Goal: Information Seeking & Learning: Learn about a topic

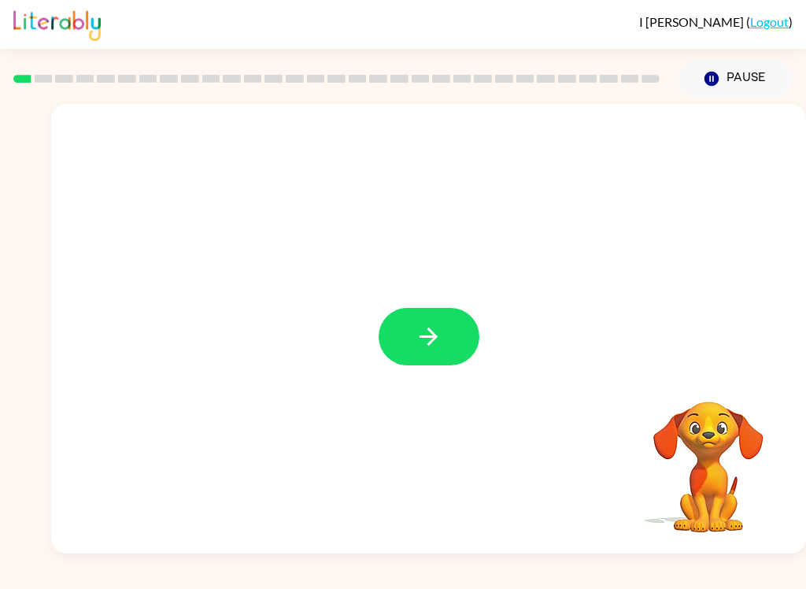
click at [439, 344] on icon "button" at bounding box center [429, 337] width 28 height 28
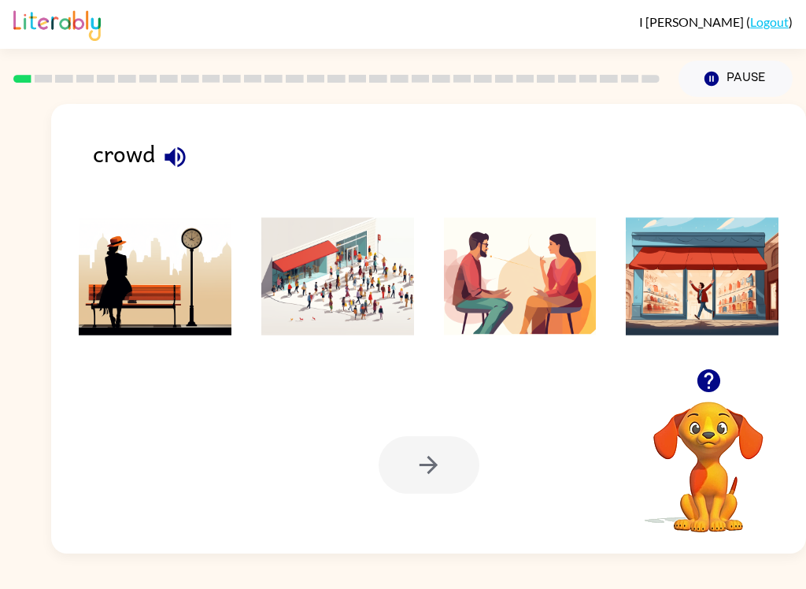
click at [338, 282] on img at bounding box center [337, 276] width 153 height 118
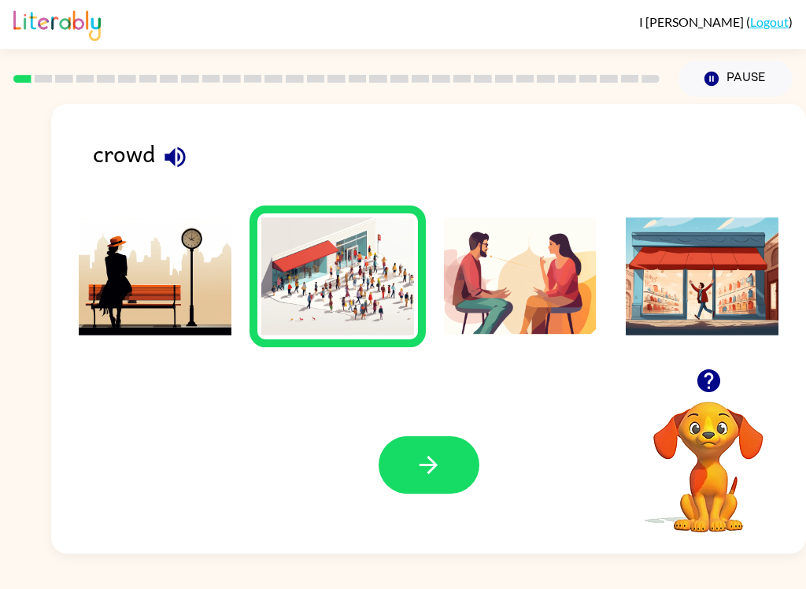
click at [435, 464] on icon "button" at bounding box center [429, 465] width 18 height 18
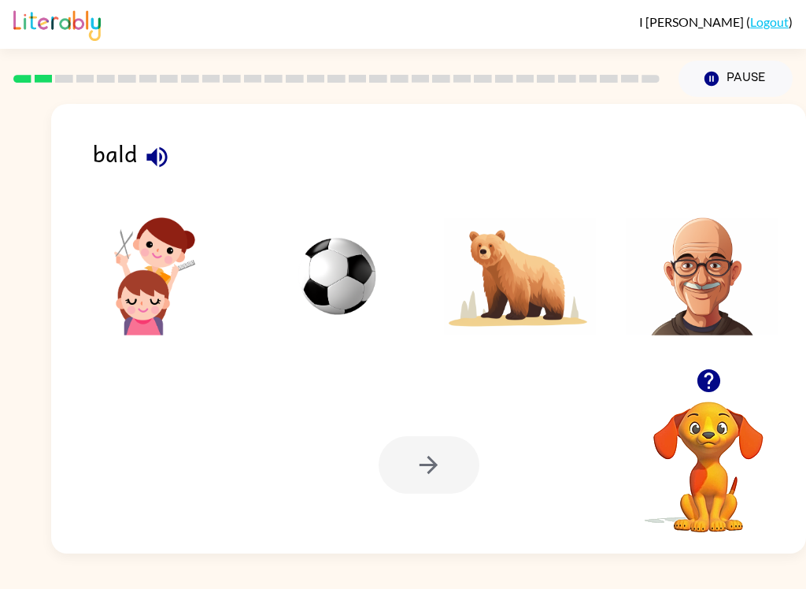
click at [721, 269] on img at bounding box center [702, 276] width 153 height 118
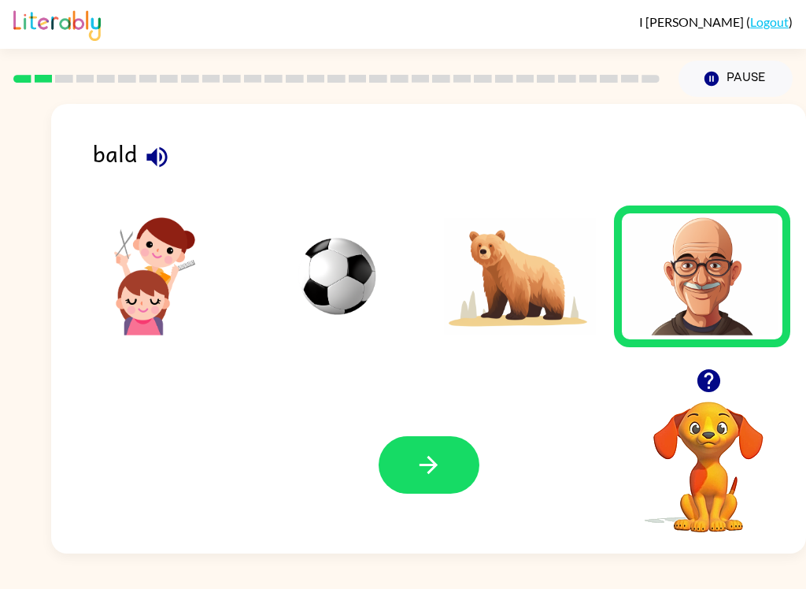
click at [445, 493] on button "button" at bounding box center [429, 464] width 101 height 57
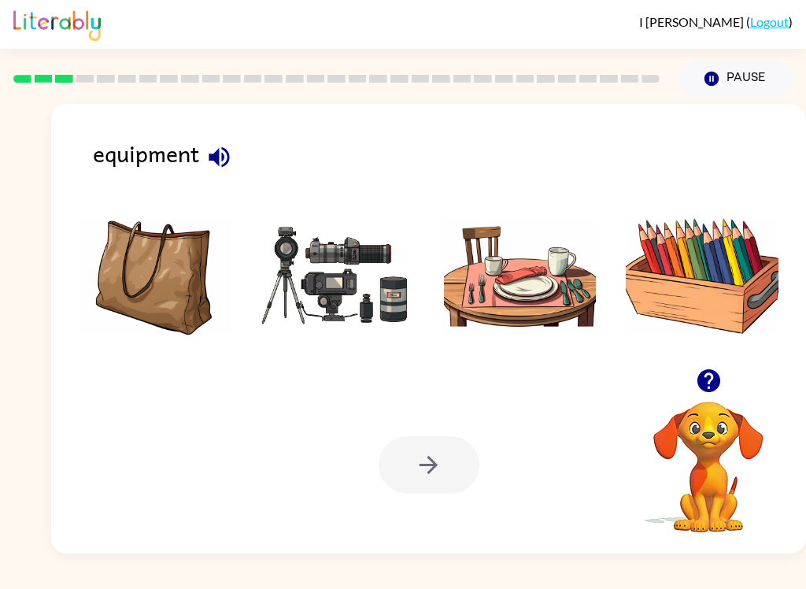
click at [320, 283] on img at bounding box center [337, 276] width 153 height 118
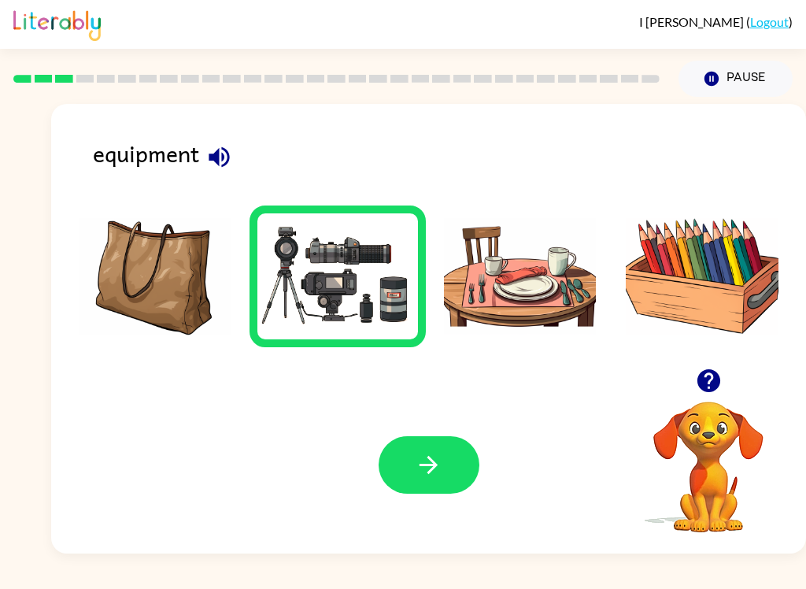
click at [411, 494] on button "button" at bounding box center [429, 464] width 101 height 57
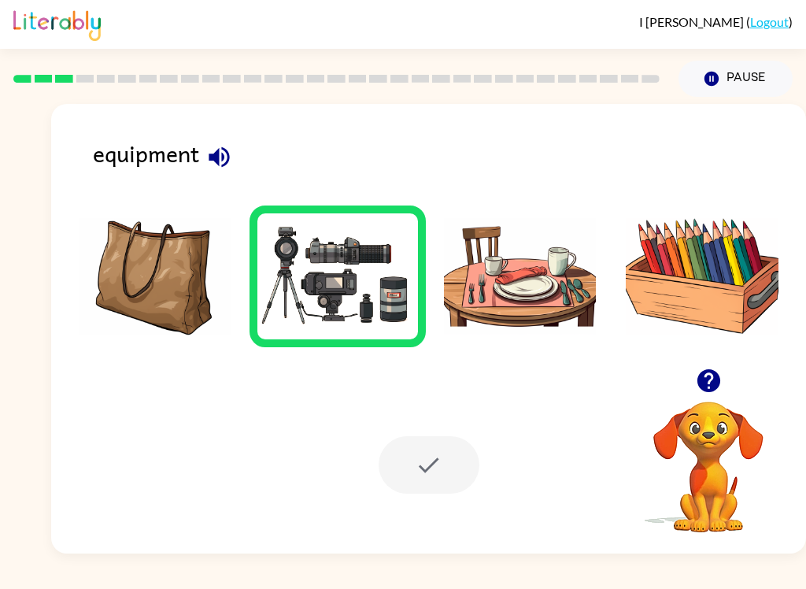
click at [427, 466] on div at bounding box center [429, 464] width 101 height 57
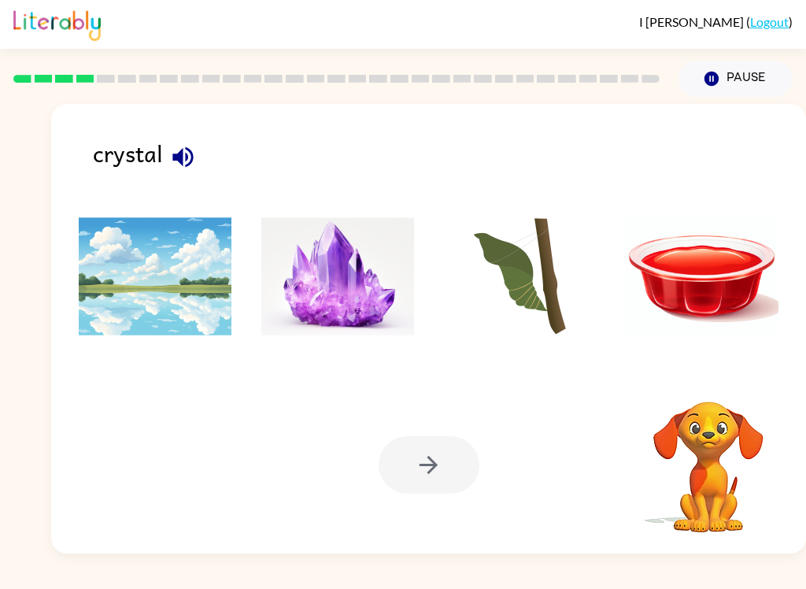
click at [336, 281] on img at bounding box center [337, 276] width 153 height 118
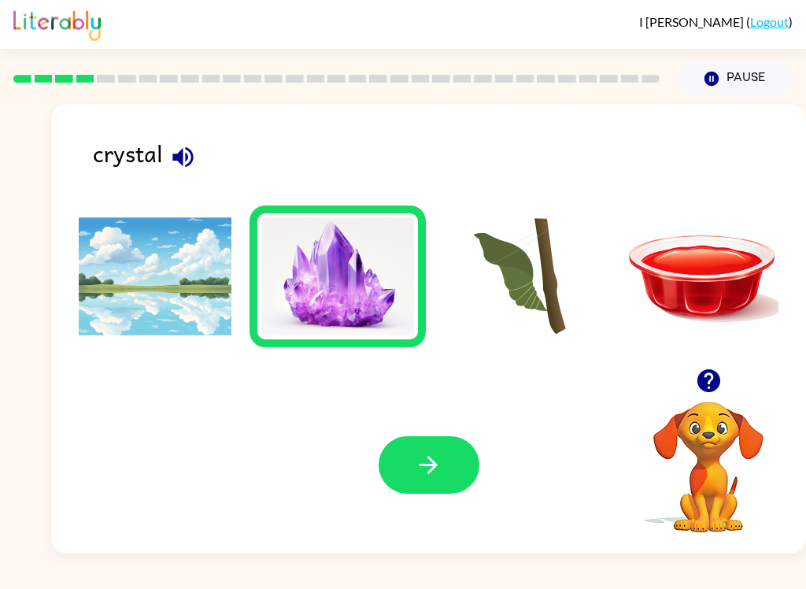
click at [457, 490] on button "button" at bounding box center [429, 464] width 101 height 57
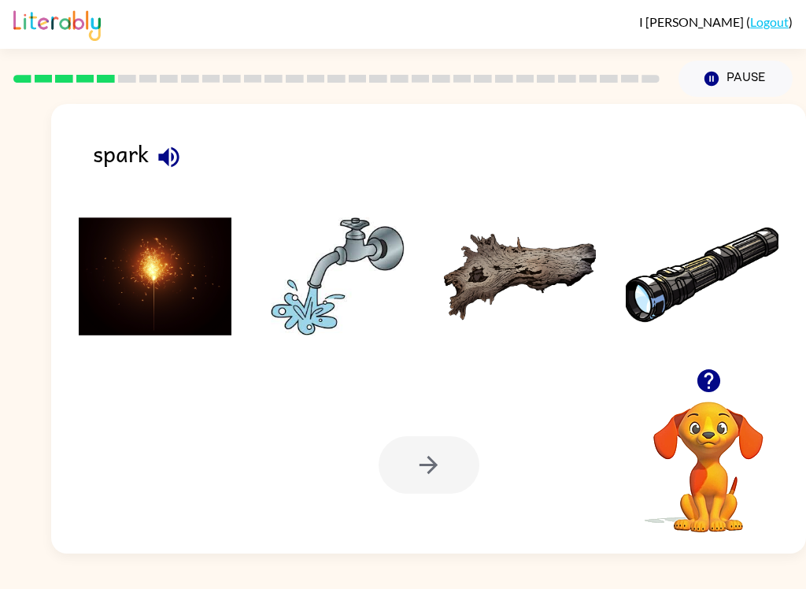
click at [167, 308] on img at bounding box center [155, 276] width 153 height 118
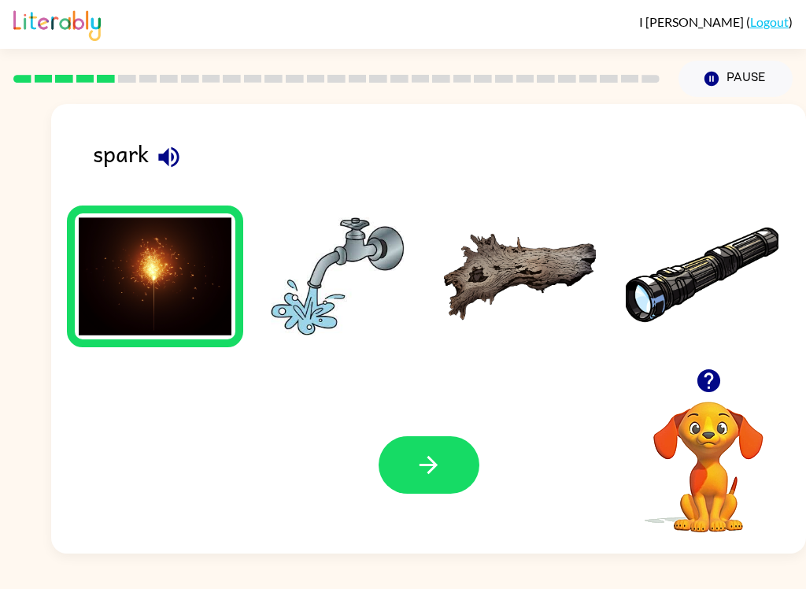
click at [445, 490] on button "button" at bounding box center [429, 464] width 101 height 57
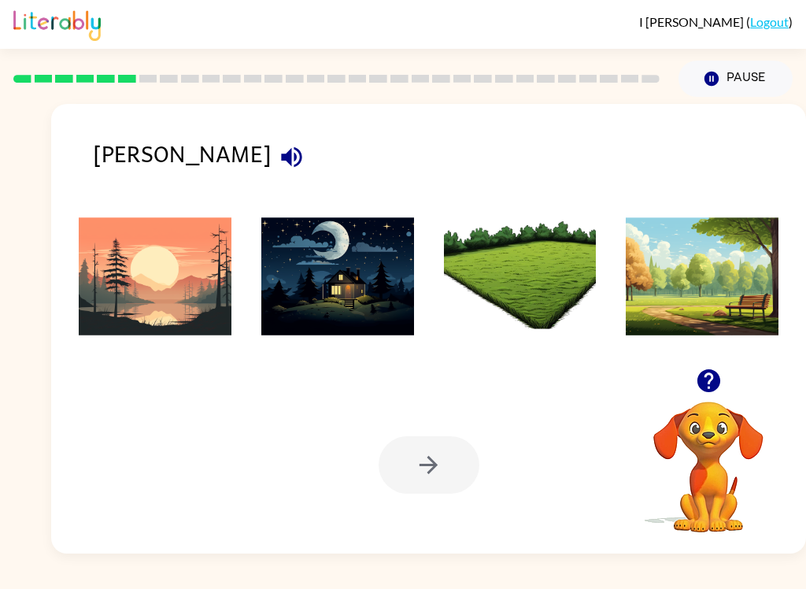
click at [166, 282] on img at bounding box center [155, 276] width 153 height 118
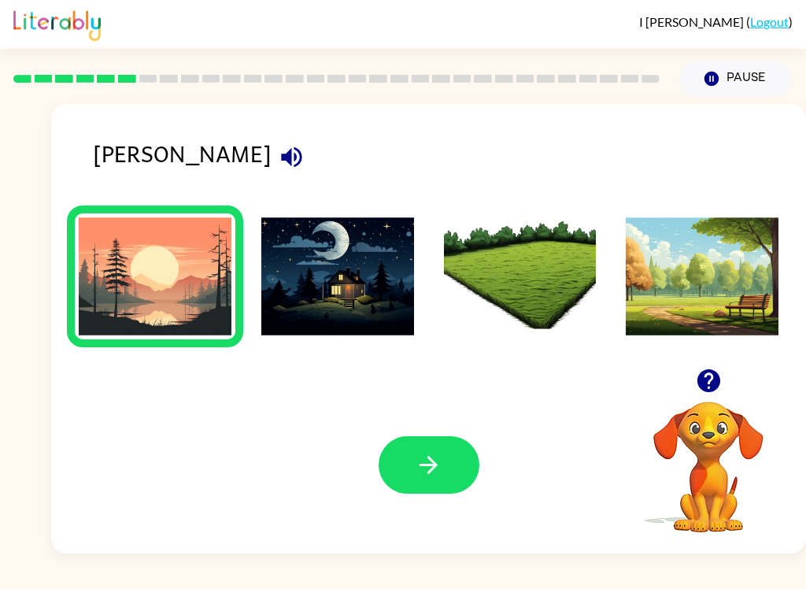
click at [405, 479] on button "button" at bounding box center [429, 464] width 101 height 57
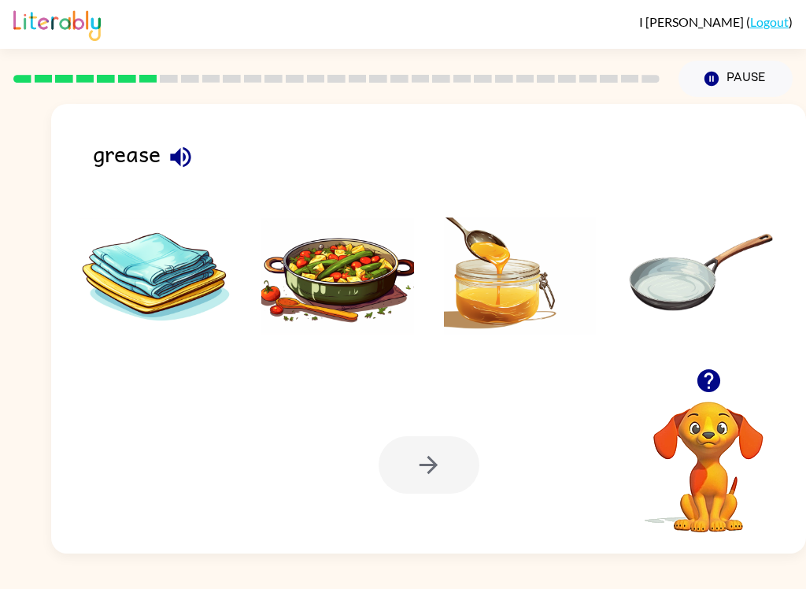
click at [321, 299] on img at bounding box center [337, 276] width 153 height 118
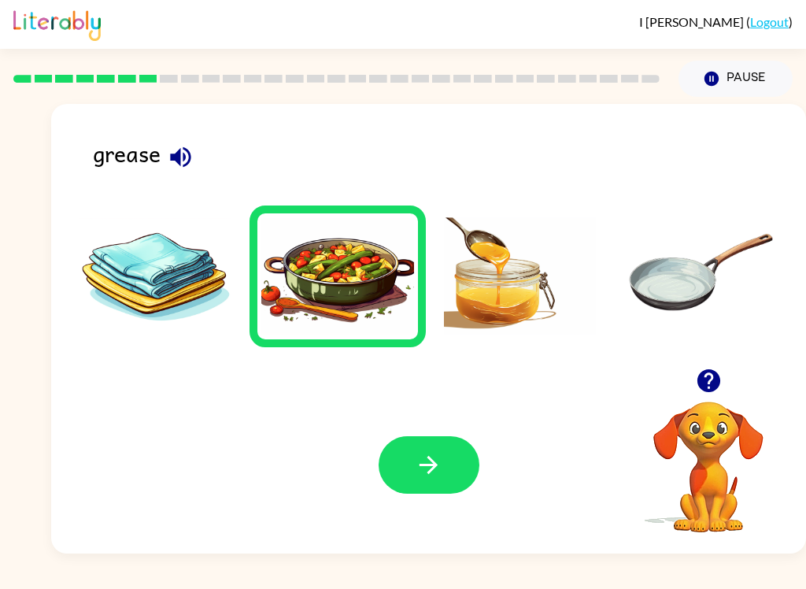
click at [406, 470] on button "button" at bounding box center [429, 464] width 101 height 57
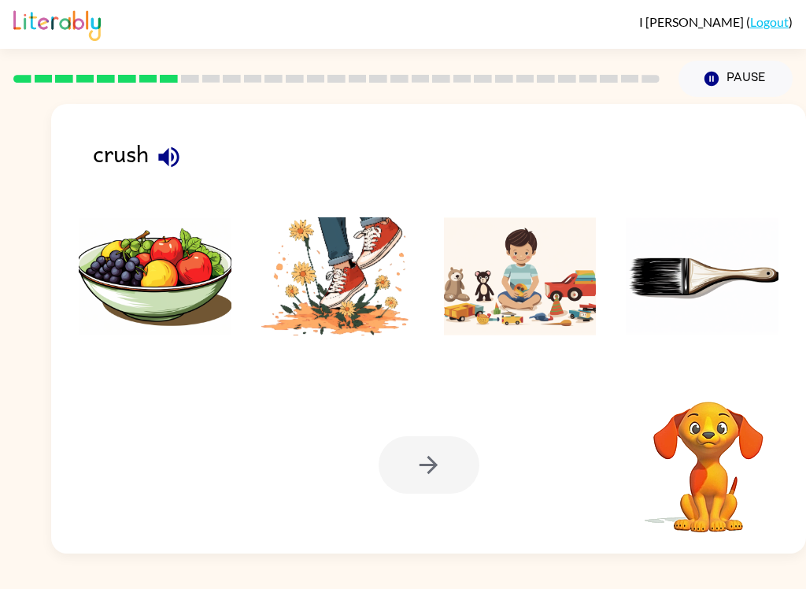
click at [335, 265] on img at bounding box center [337, 276] width 153 height 118
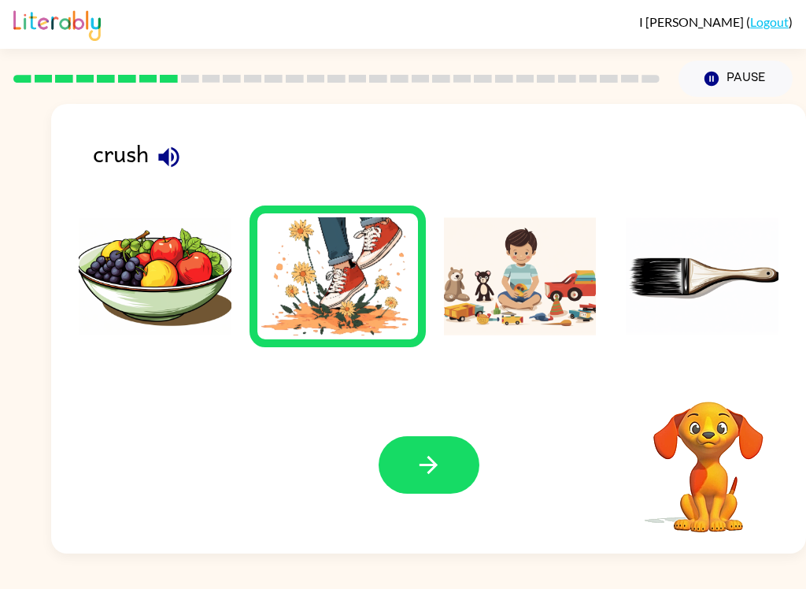
click at [441, 471] on icon "button" at bounding box center [429, 465] width 28 height 28
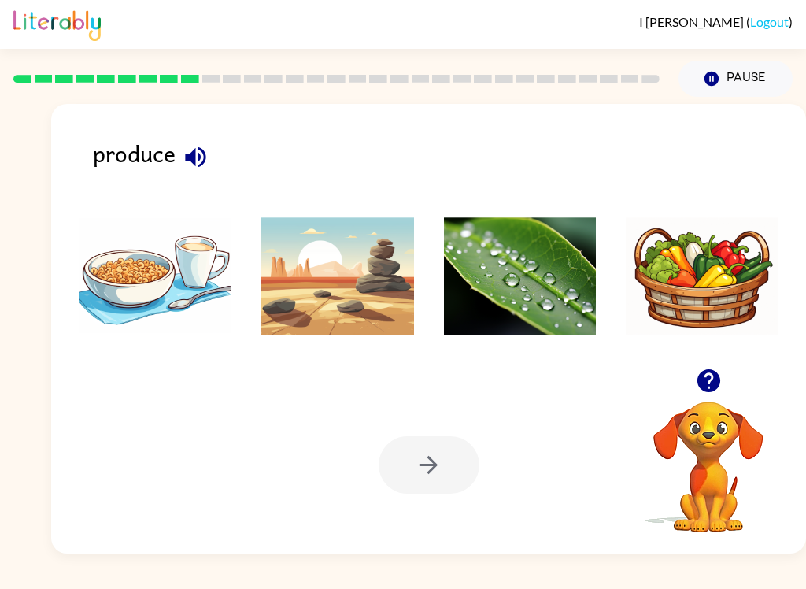
click at [687, 279] on img at bounding box center [702, 276] width 153 height 118
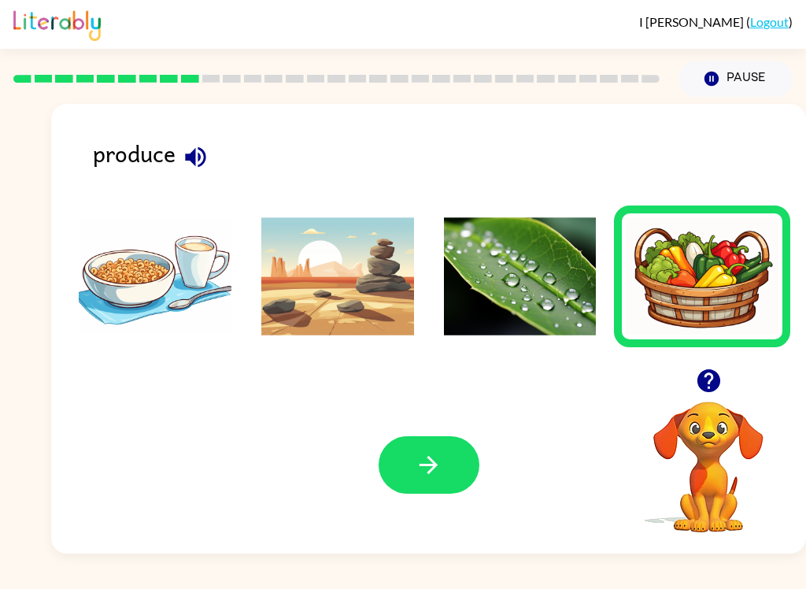
click at [353, 481] on div "Your browser must support playing .mp4 files to use Literably. Please try using…" at bounding box center [428, 464] width 755 height 177
click at [425, 457] on icon "button" at bounding box center [429, 465] width 28 height 28
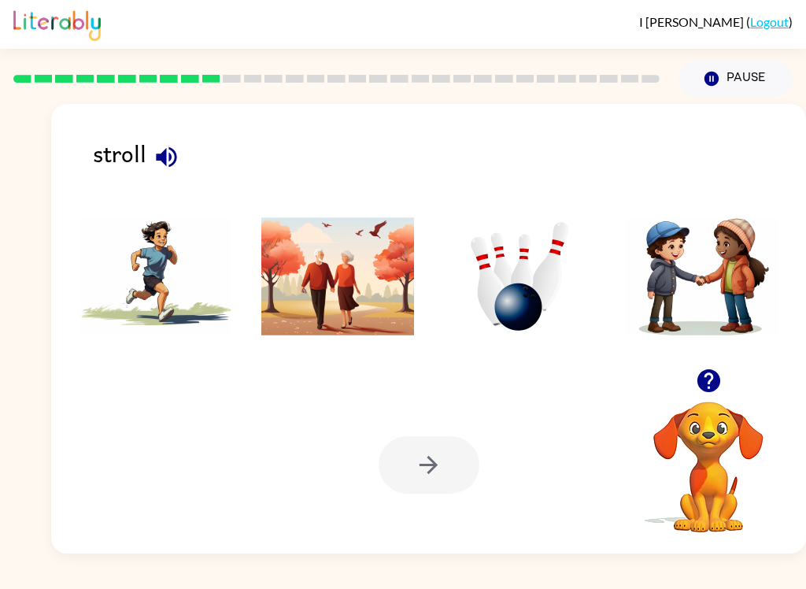
click at [358, 290] on img at bounding box center [337, 276] width 153 height 118
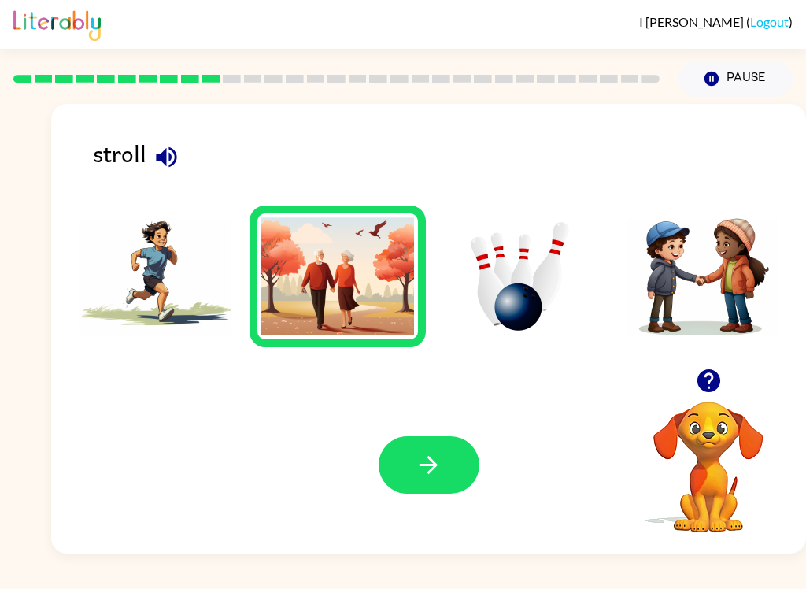
click at [436, 476] on icon "button" at bounding box center [429, 465] width 28 height 28
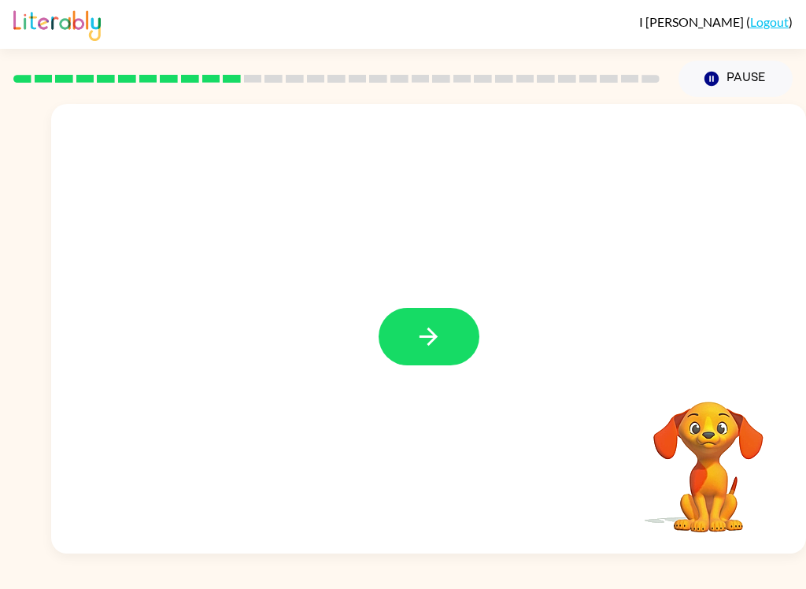
click at [451, 327] on button "button" at bounding box center [429, 336] width 101 height 57
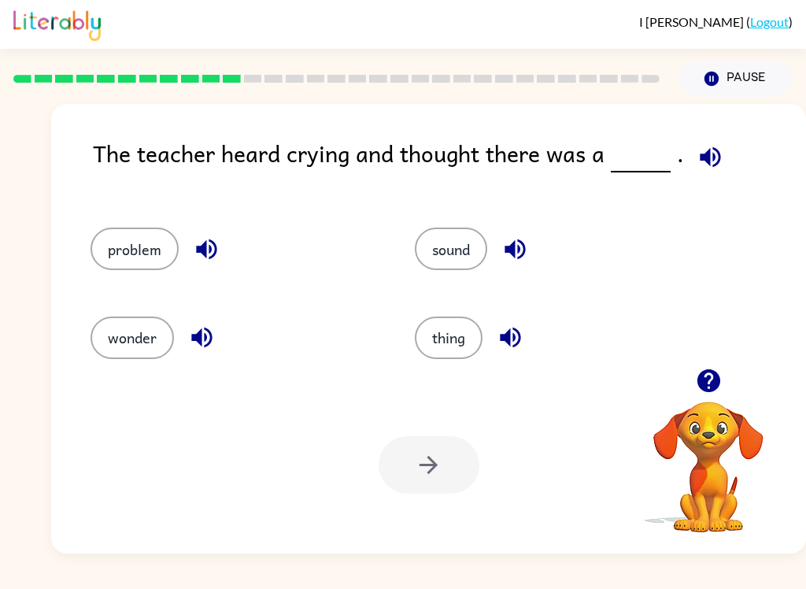
click at [518, 241] on icon "button" at bounding box center [515, 249] width 28 height 28
click at [520, 341] on icon "button" at bounding box center [510, 337] width 20 height 20
click at [758, 211] on div "problem sound wonder thing" at bounding box center [428, 286] width 723 height 165
click at [210, 269] on button "button" at bounding box center [207, 249] width 40 height 40
click at [124, 239] on button "problem" at bounding box center [135, 249] width 88 height 43
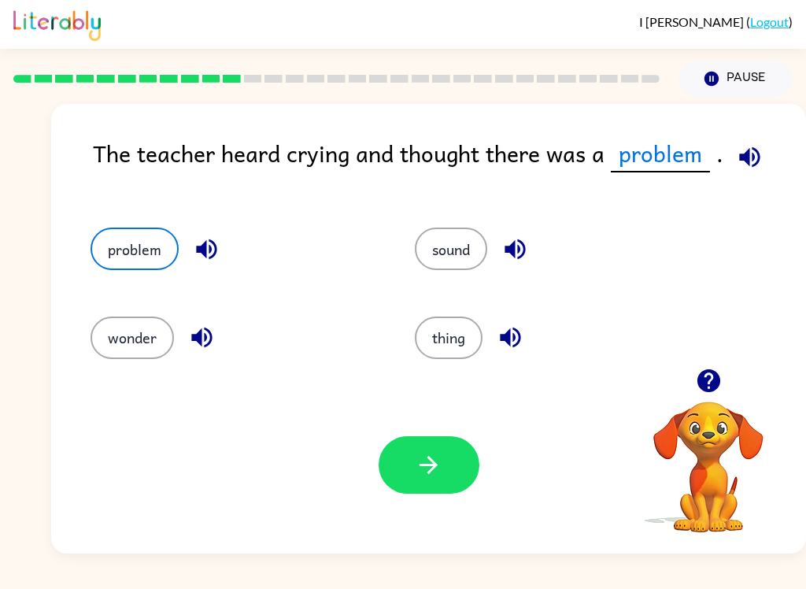
click at [413, 468] on button "button" at bounding box center [429, 464] width 101 height 57
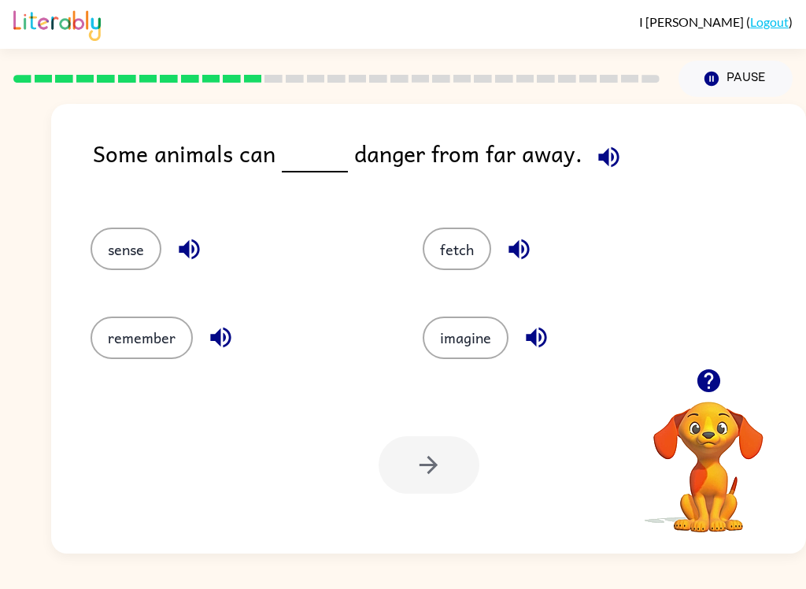
click at [128, 239] on button "sense" at bounding box center [126, 249] width 71 height 43
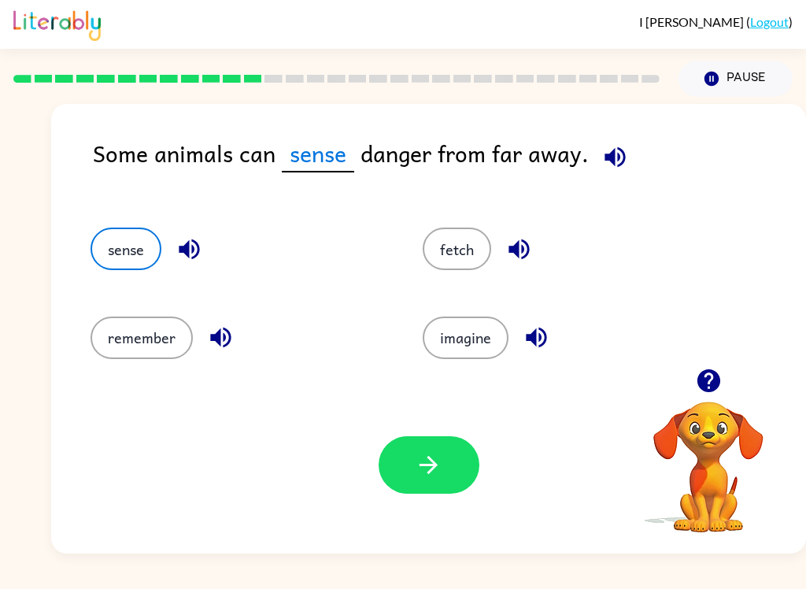
click at [421, 493] on button "button" at bounding box center [429, 464] width 101 height 57
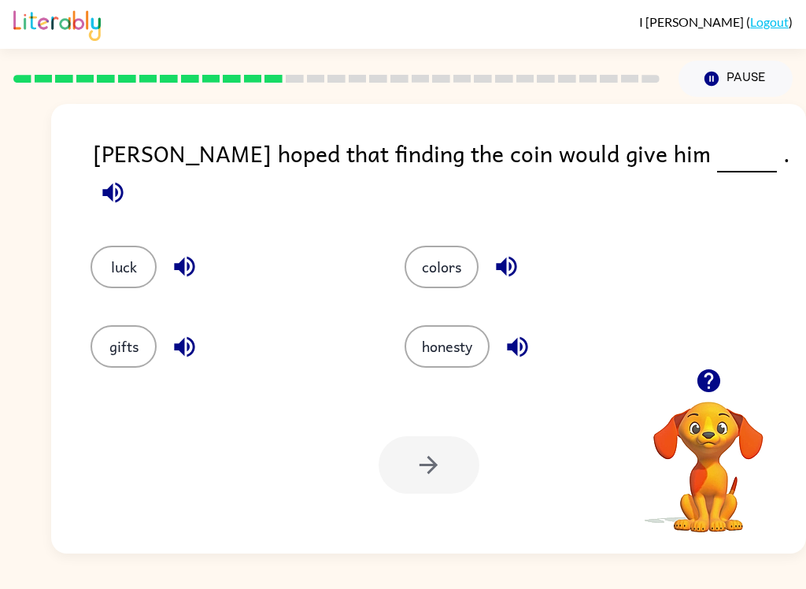
click at [98, 246] on button "luck" at bounding box center [124, 267] width 66 height 43
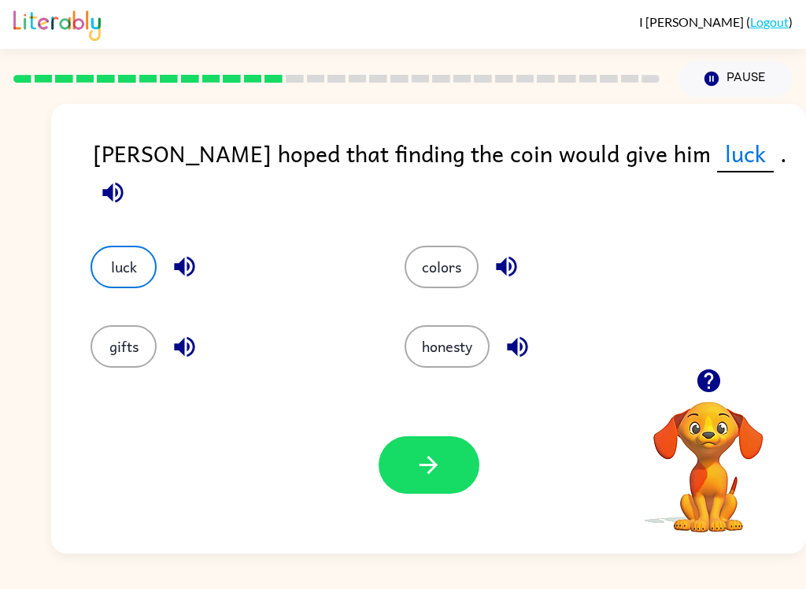
click at [448, 483] on button "button" at bounding box center [429, 464] width 101 height 57
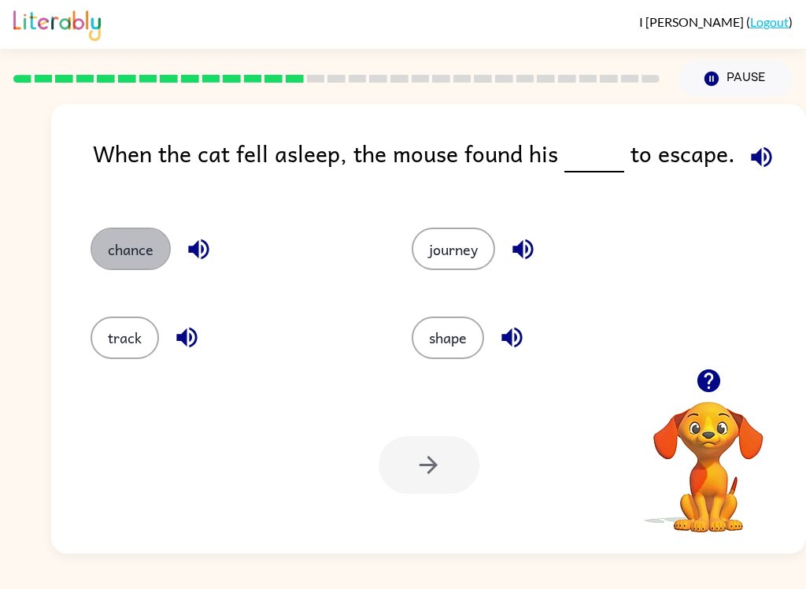
click at [124, 260] on button "chance" at bounding box center [131, 249] width 80 height 43
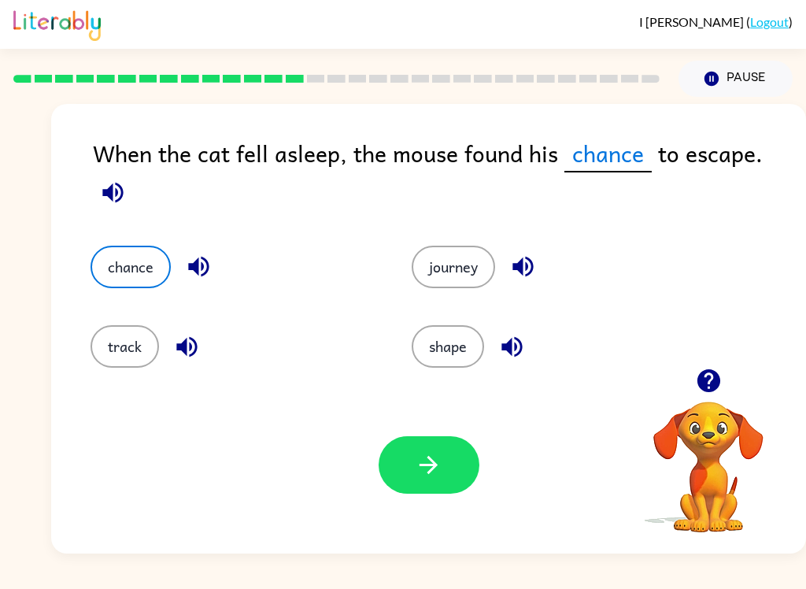
click at [410, 466] on button "button" at bounding box center [429, 464] width 101 height 57
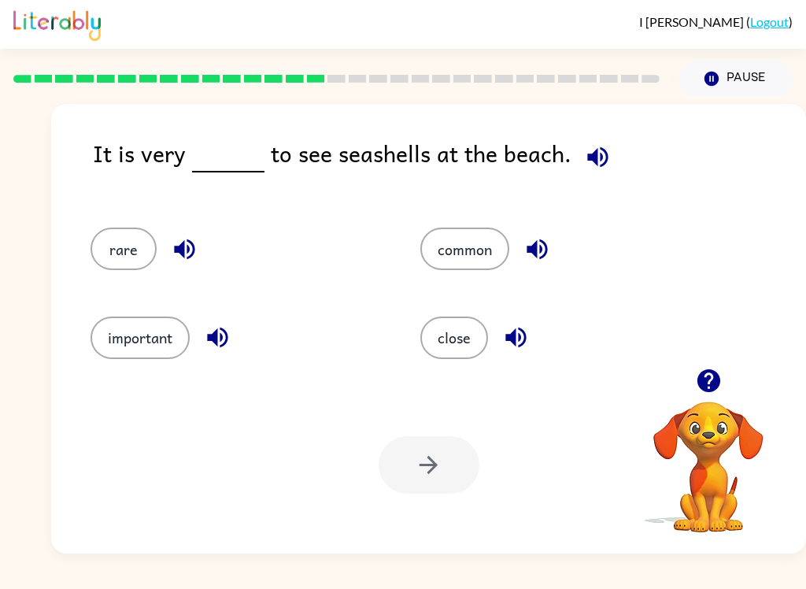
click at [483, 260] on button "common" at bounding box center [464, 249] width 89 height 43
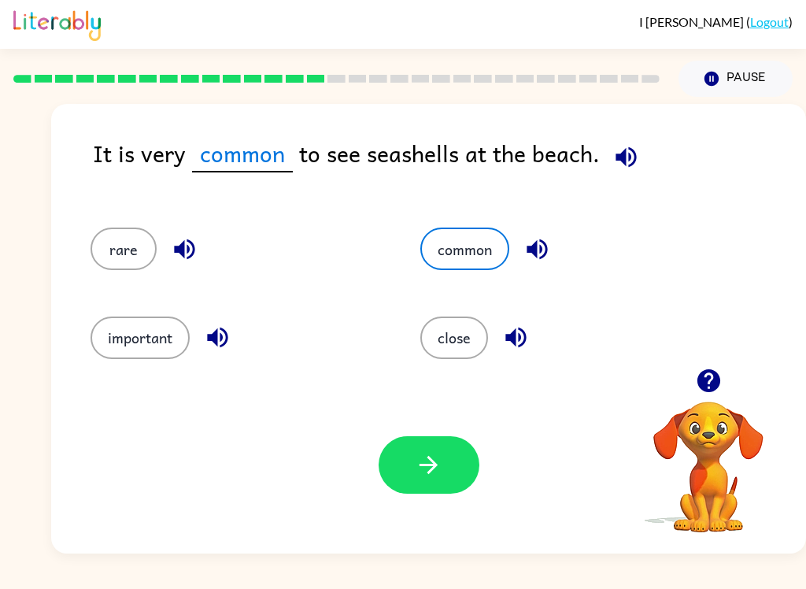
click at [389, 479] on button "button" at bounding box center [429, 464] width 101 height 57
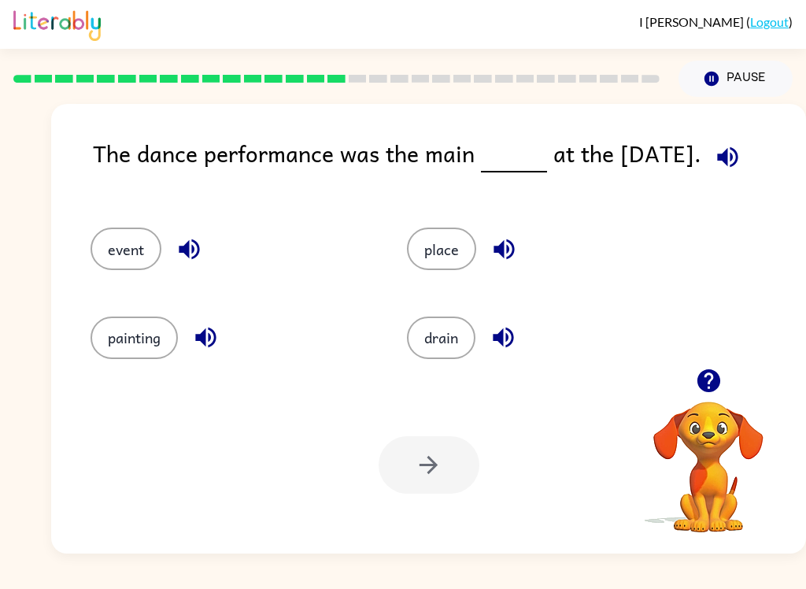
click at [113, 247] on button "event" at bounding box center [126, 249] width 71 height 43
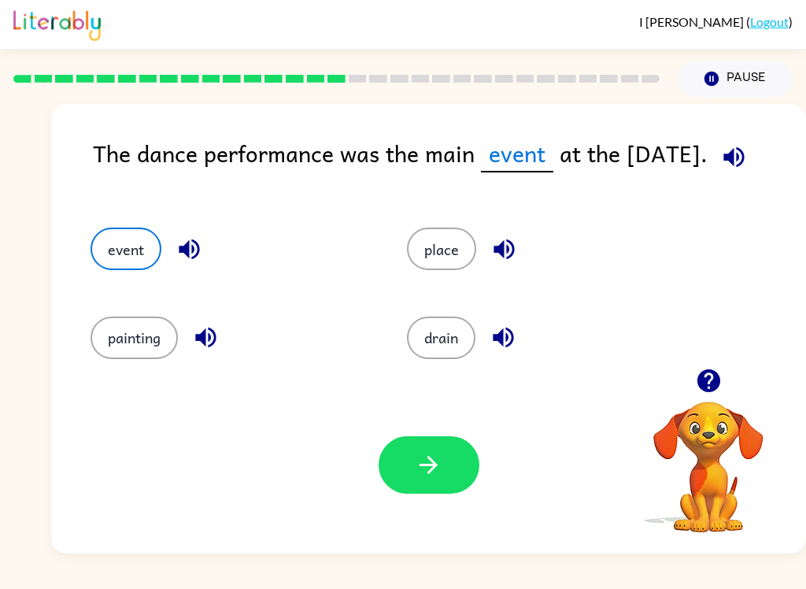
click at [117, 346] on button "painting" at bounding box center [134, 337] width 87 height 43
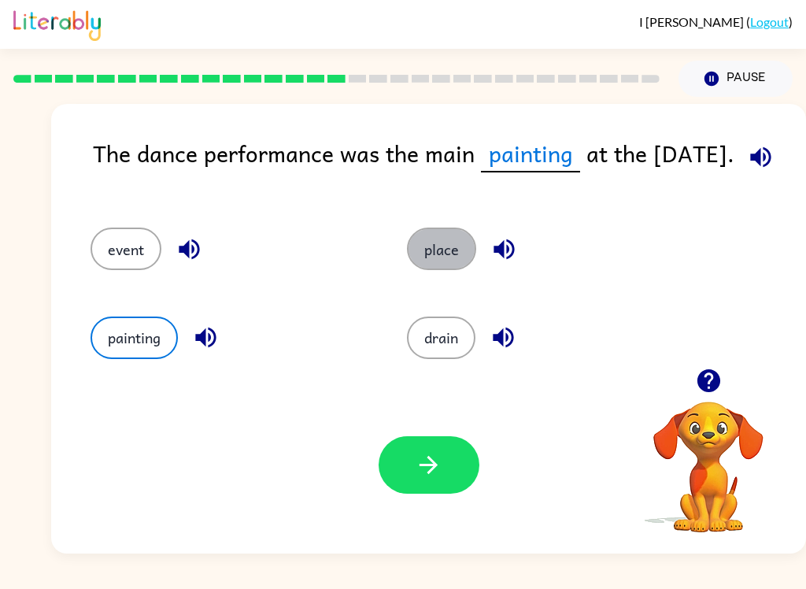
click at [457, 258] on button "place" at bounding box center [441, 249] width 69 height 43
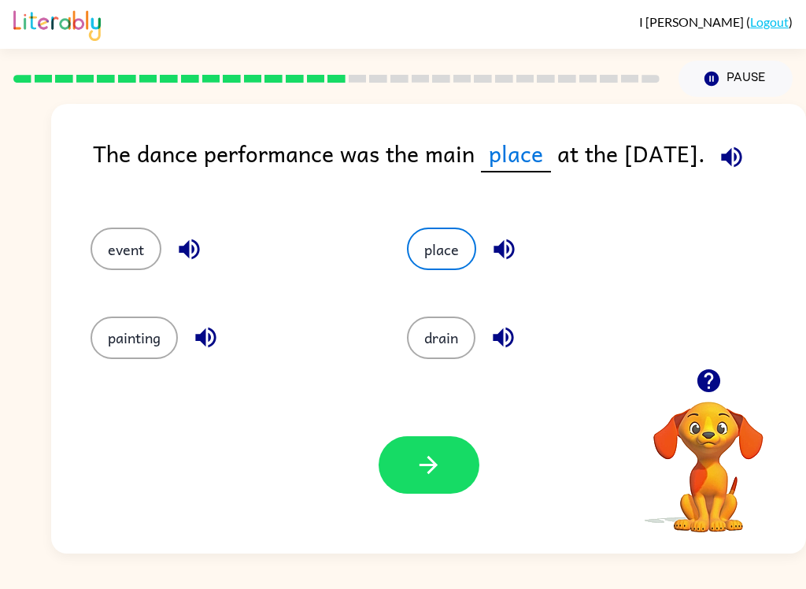
click at [449, 330] on button "drain" at bounding box center [441, 337] width 68 height 43
click at [131, 249] on button "event" at bounding box center [126, 249] width 71 height 43
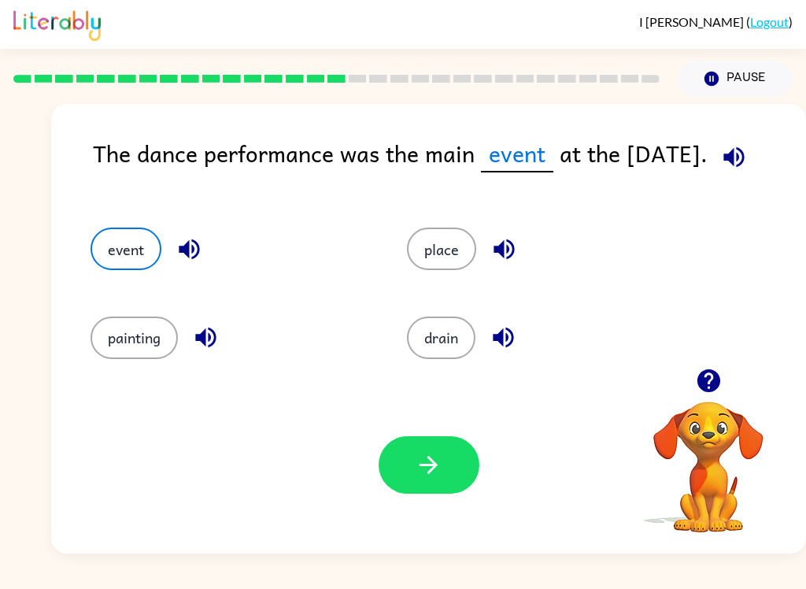
click at [450, 466] on button "button" at bounding box center [429, 464] width 101 height 57
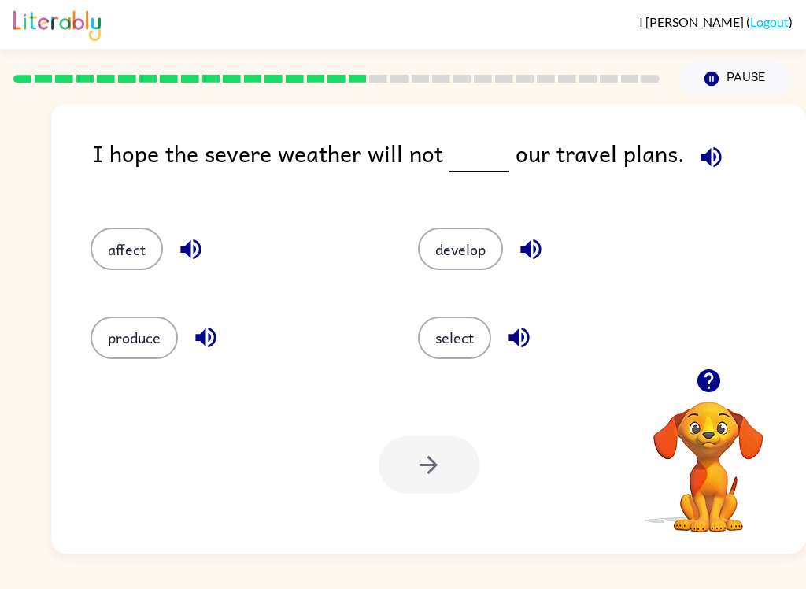
click at [89, 224] on div "affect" at bounding box center [224, 242] width 327 height 88
click at [98, 260] on button "affect" at bounding box center [127, 249] width 72 height 43
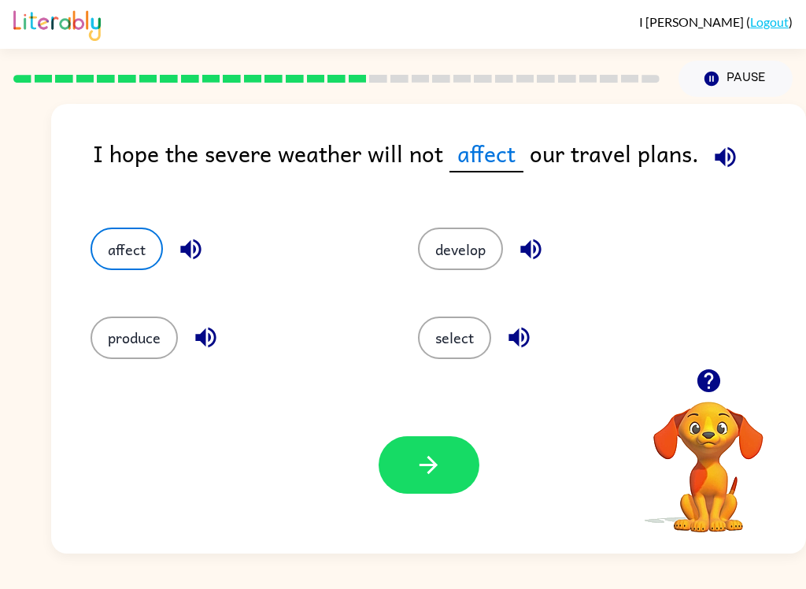
click at [430, 459] on icon "button" at bounding box center [429, 465] width 18 height 18
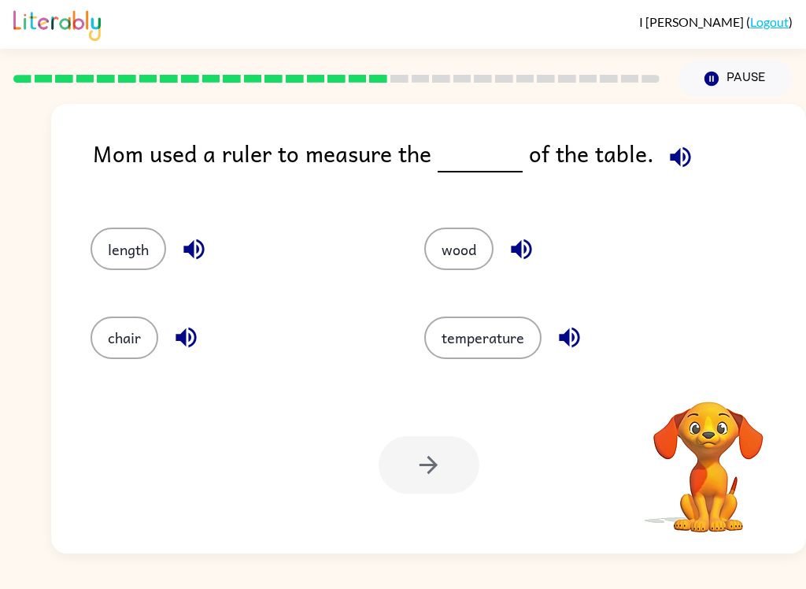
click at [103, 231] on button "length" at bounding box center [129, 249] width 76 height 43
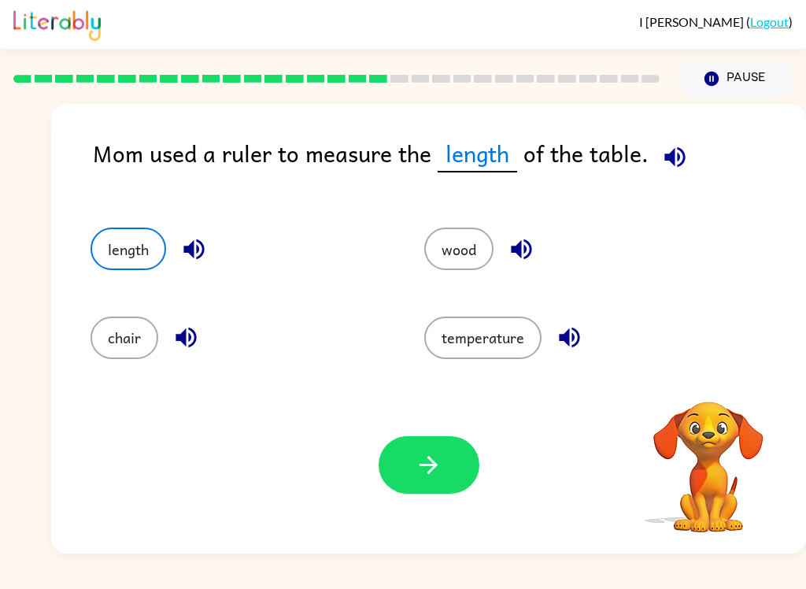
click at [413, 492] on button "button" at bounding box center [429, 464] width 101 height 57
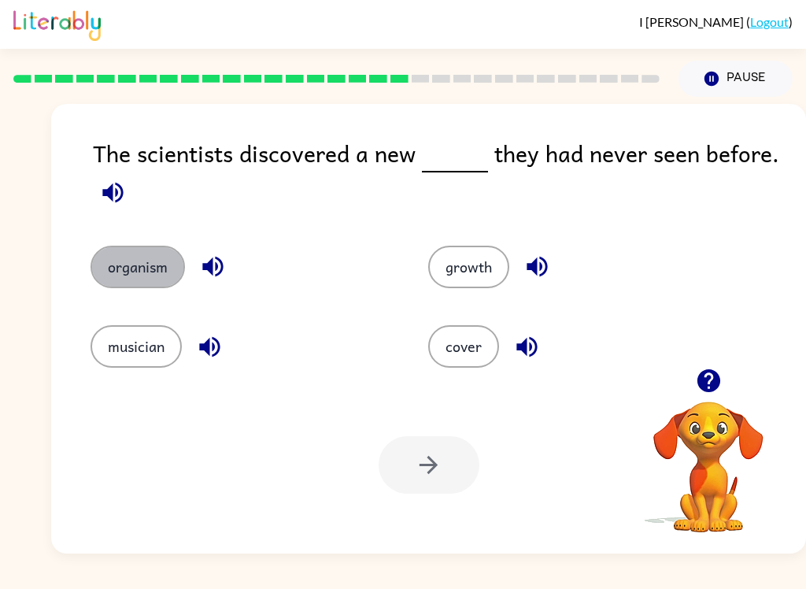
click at [142, 286] on button "organism" at bounding box center [138, 267] width 94 height 43
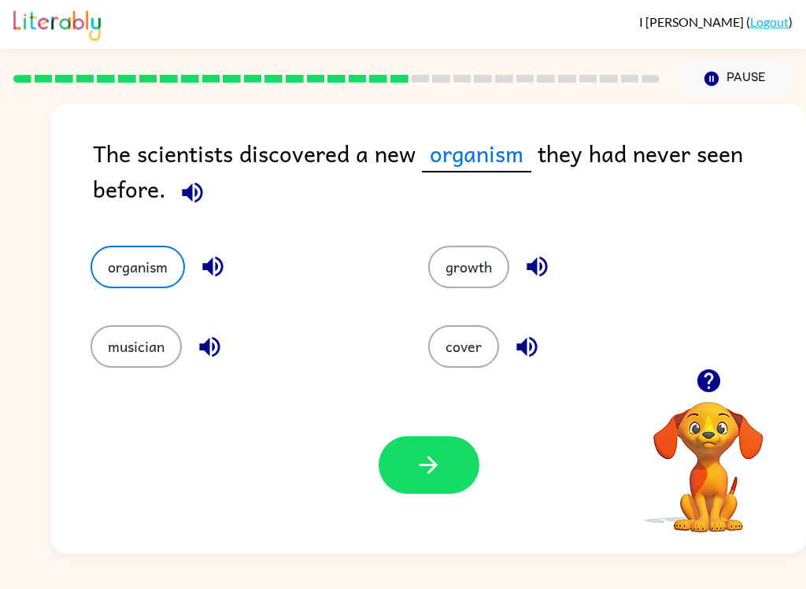
click at [433, 471] on icon "button" at bounding box center [429, 465] width 18 height 18
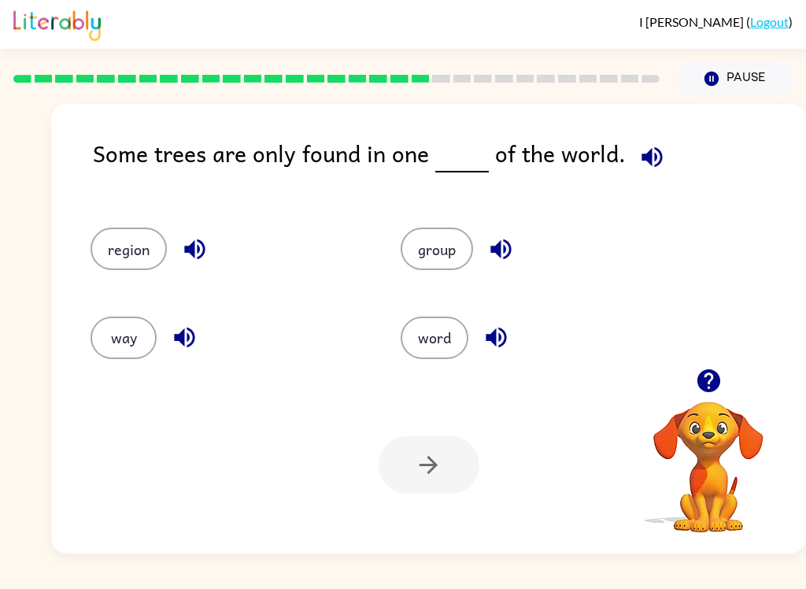
click at [140, 256] on button "region" at bounding box center [129, 249] width 76 height 43
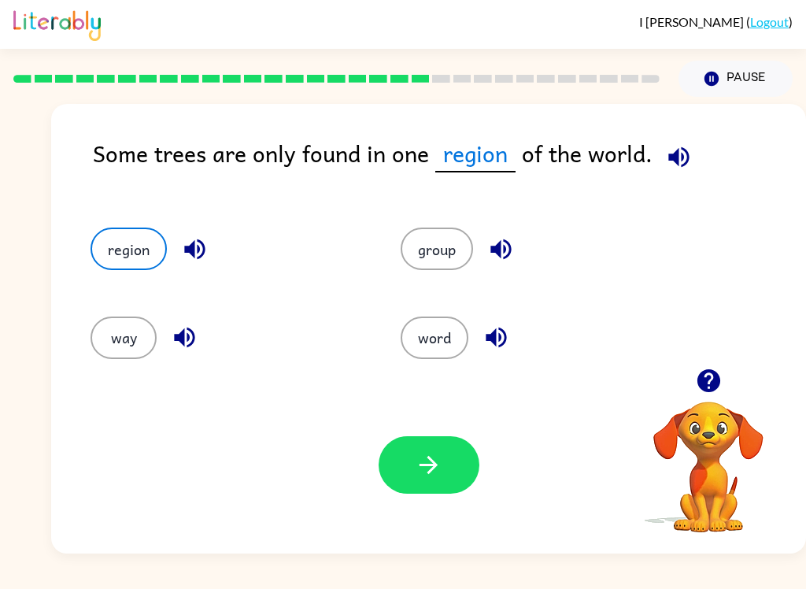
click at [409, 474] on button "button" at bounding box center [429, 464] width 101 height 57
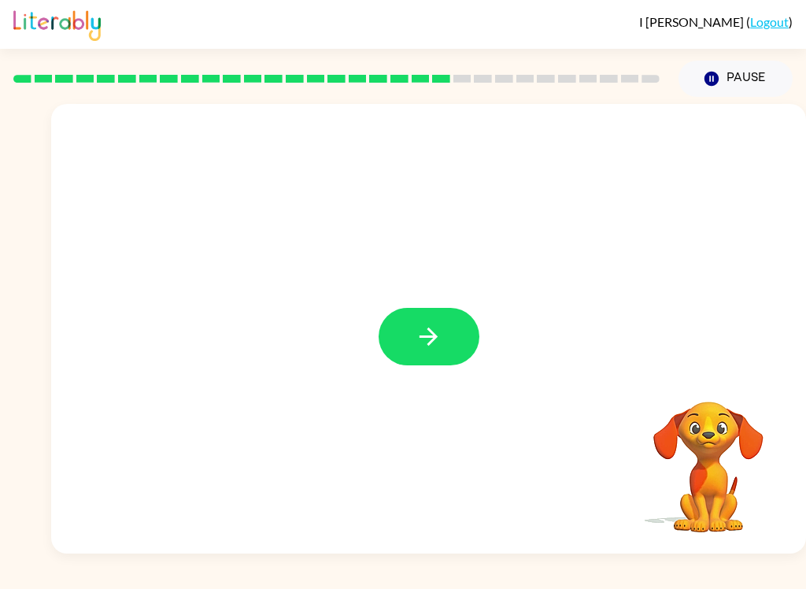
click at [472, 346] on button "button" at bounding box center [429, 336] width 101 height 57
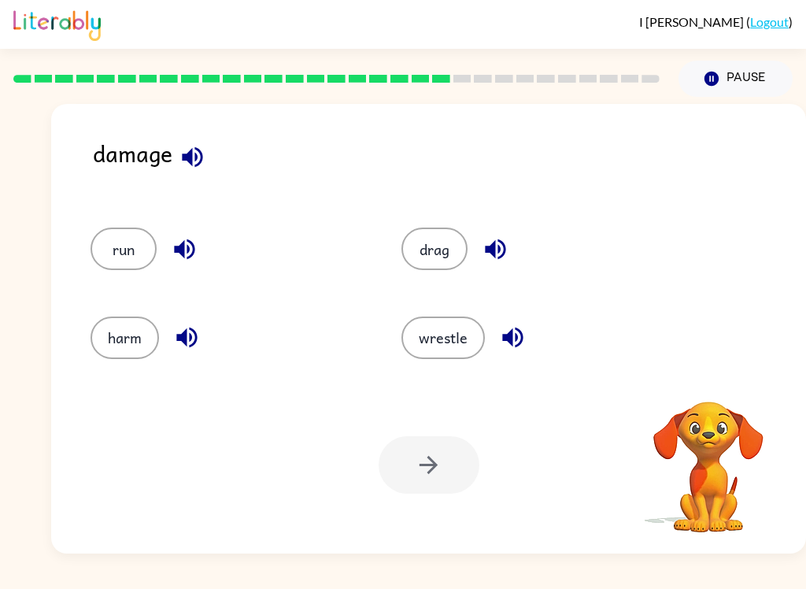
click at [154, 348] on button "harm" at bounding box center [125, 337] width 68 height 43
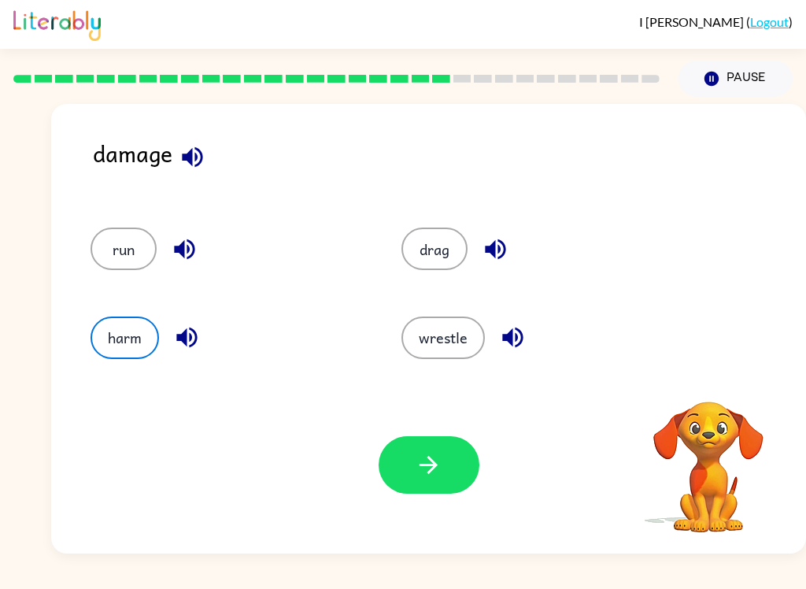
click at [436, 468] on icon "button" at bounding box center [429, 465] width 18 height 18
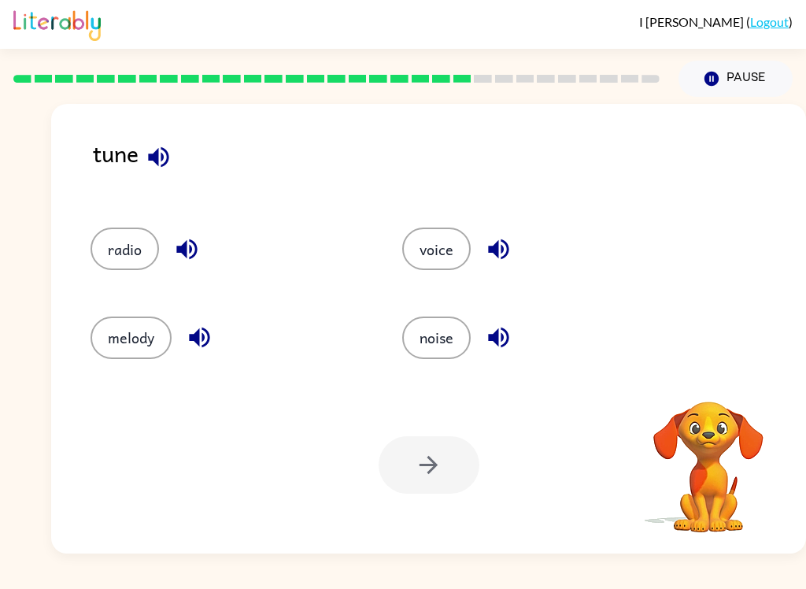
click at [448, 342] on button "noise" at bounding box center [436, 337] width 68 height 43
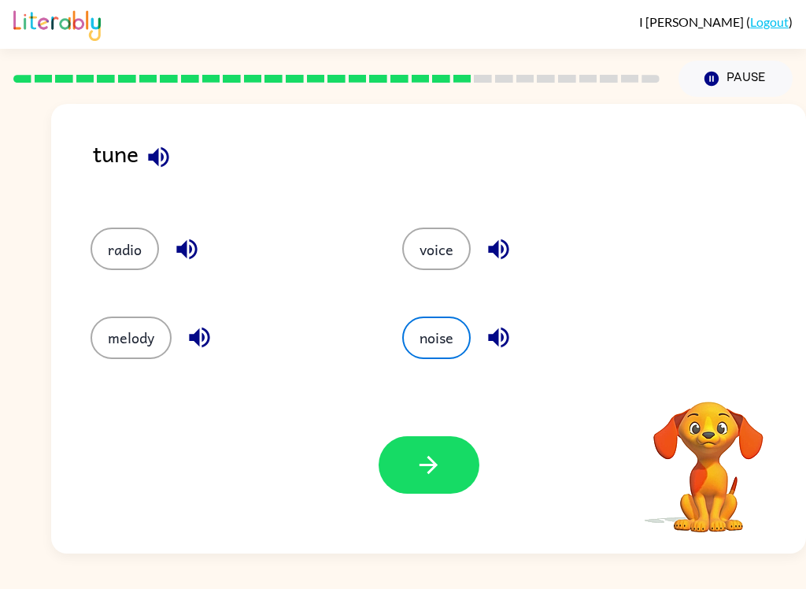
click at [132, 358] on button "melody" at bounding box center [131, 337] width 81 height 43
click at [454, 467] on button "button" at bounding box center [429, 464] width 101 height 57
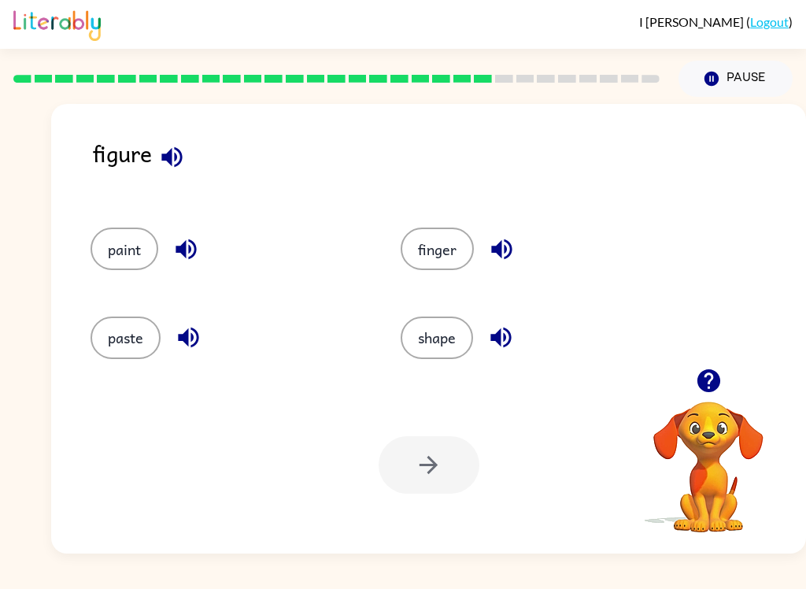
click at [461, 239] on button "finger" at bounding box center [437, 249] width 73 height 43
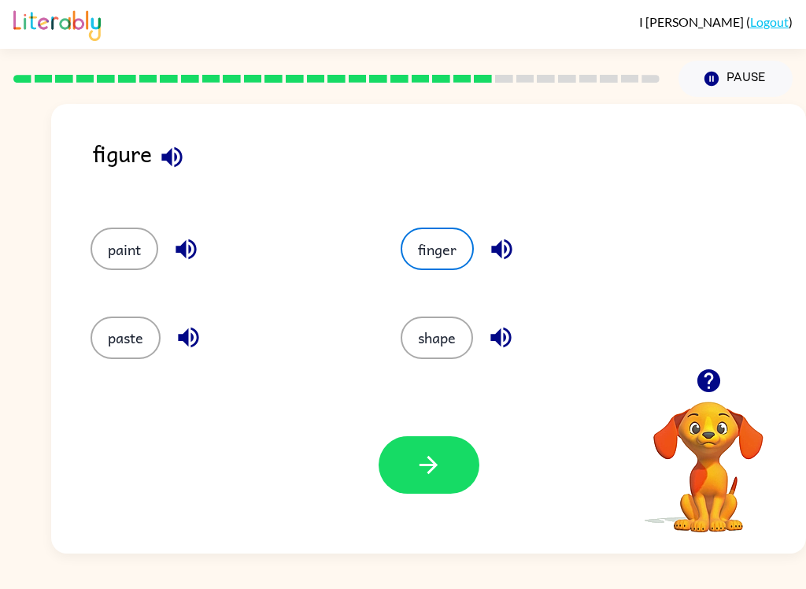
click at [413, 456] on button "button" at bounding box center [429, 464] width 101 height 57
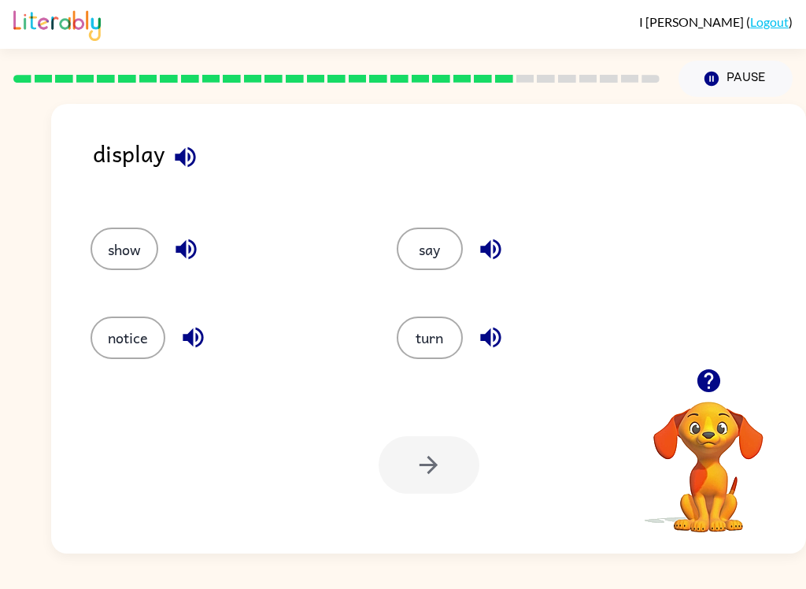
click at [129, 233] on button "show" at bounding box center [125, 249] width 68 height 43
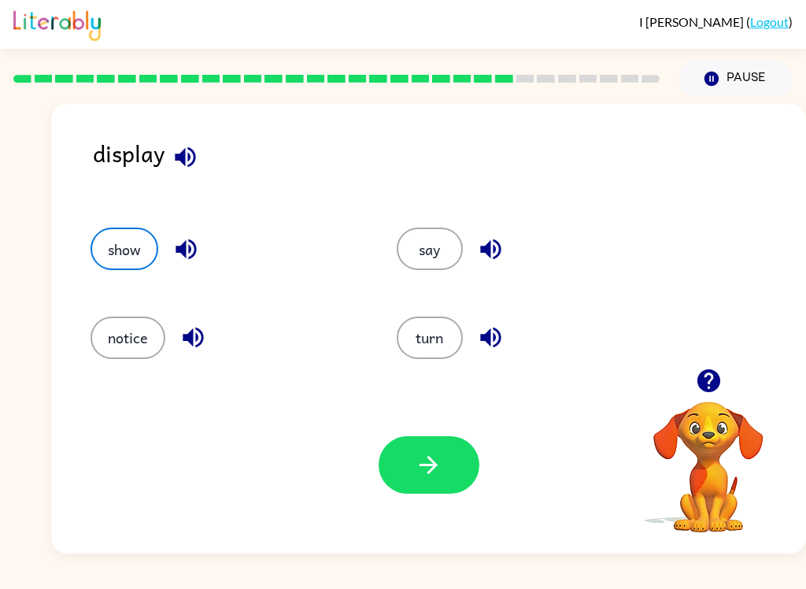
click at [447, 475] on button "button" at bounding box center [429, 464] width 101 height 57
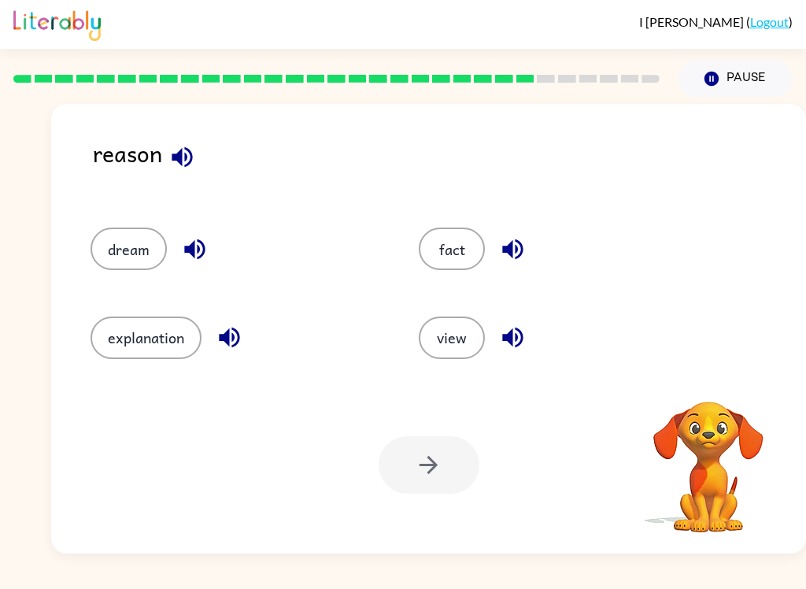
click at [174, 350] on button "explanation" at bounding box center [146, 337] width 111 height 43
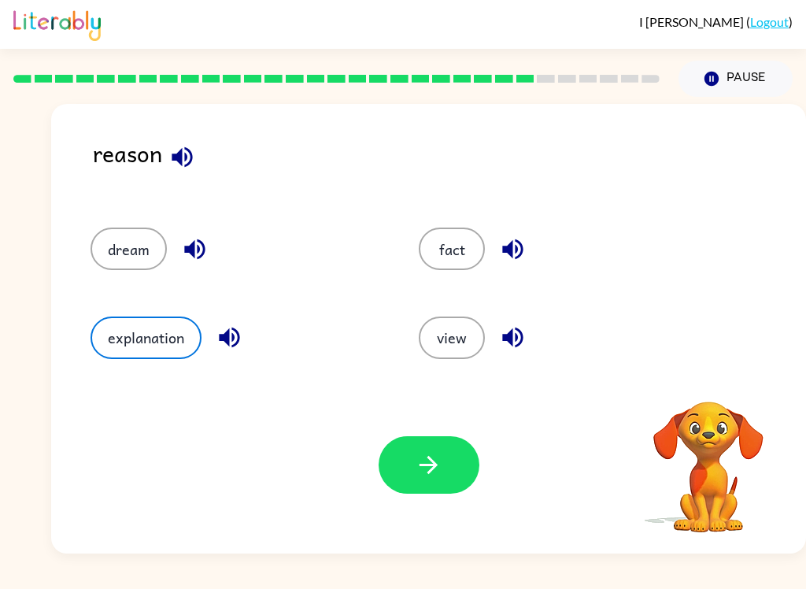
click at [438, 468] on icon "button" at bounding box center [429, 465] width 28 height 28
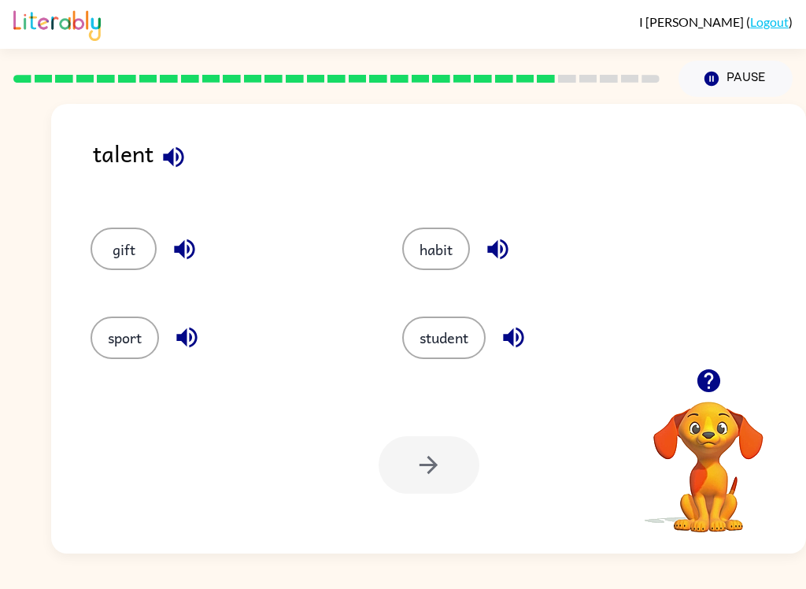
click at [145, 353] on button "sport" at bounding box center [125, 337] width 68 height 43
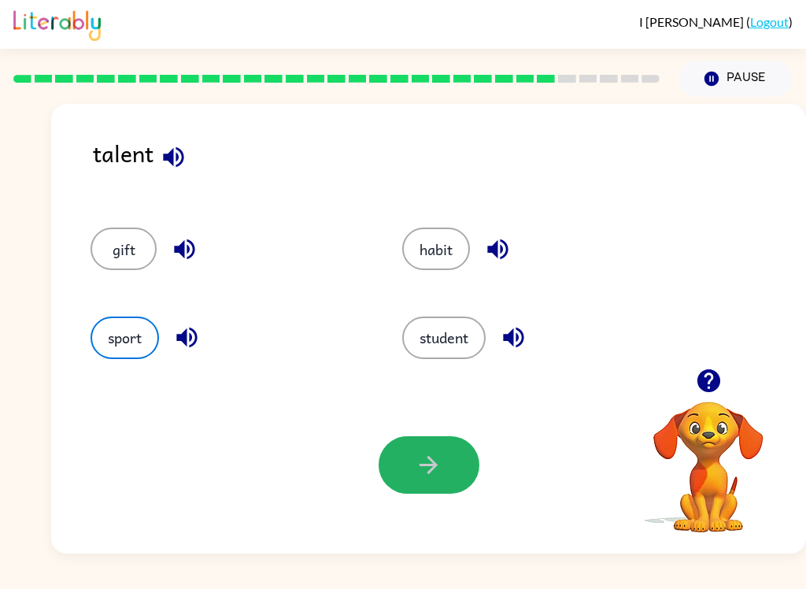
click at [454, 474] on button "button" at bounding box center [429, 464] width 101 height 57
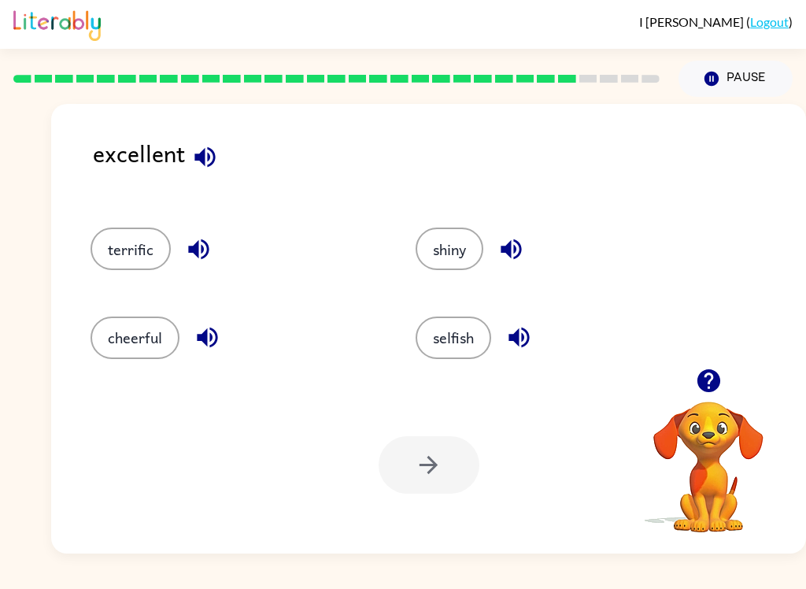
click at [158, 261] on button "terrific" at bounding box center [131, 249] width 80 height 43
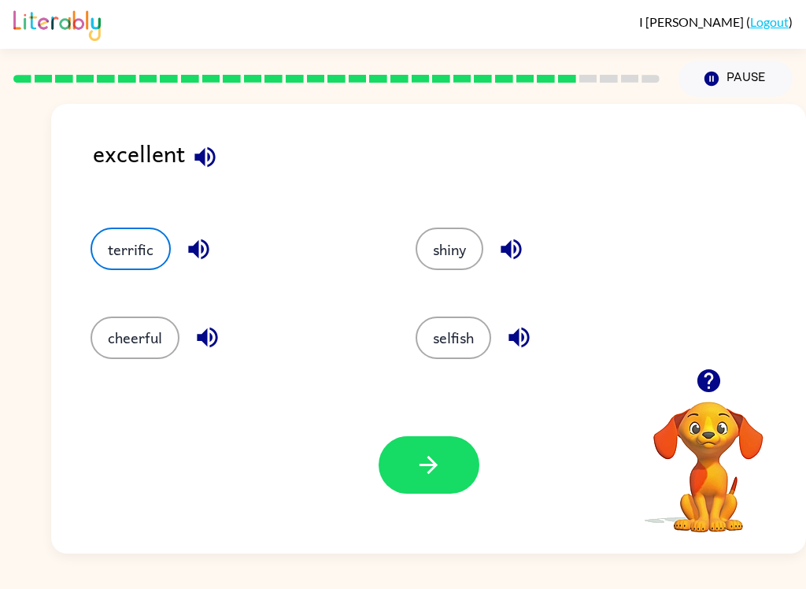
click at [416, 474] on icon "button" at bounding box center [429, 465] width 28 height 28
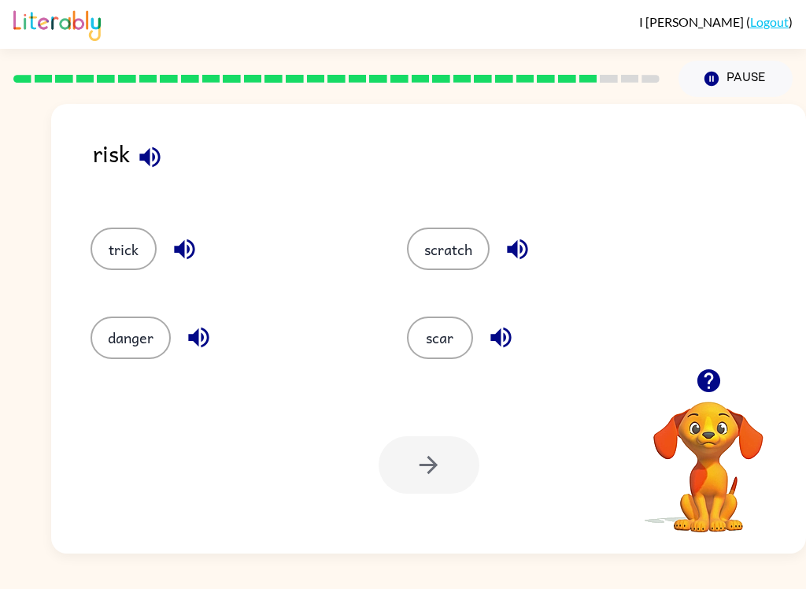
click at [135, 346] on button "danger" at bounding box center [131, 337] width 80 height 43
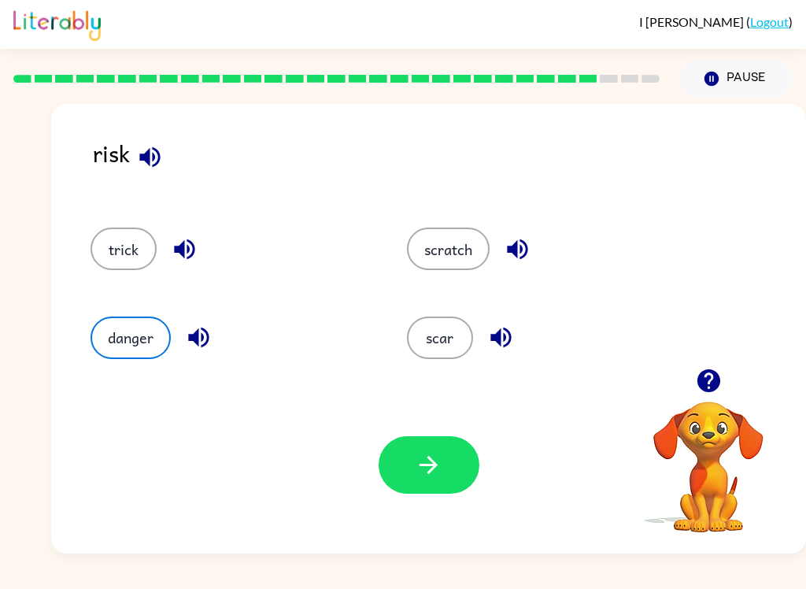
click at [443, 485] on button "button" at bounding box center [429, 464] width 101 height 57
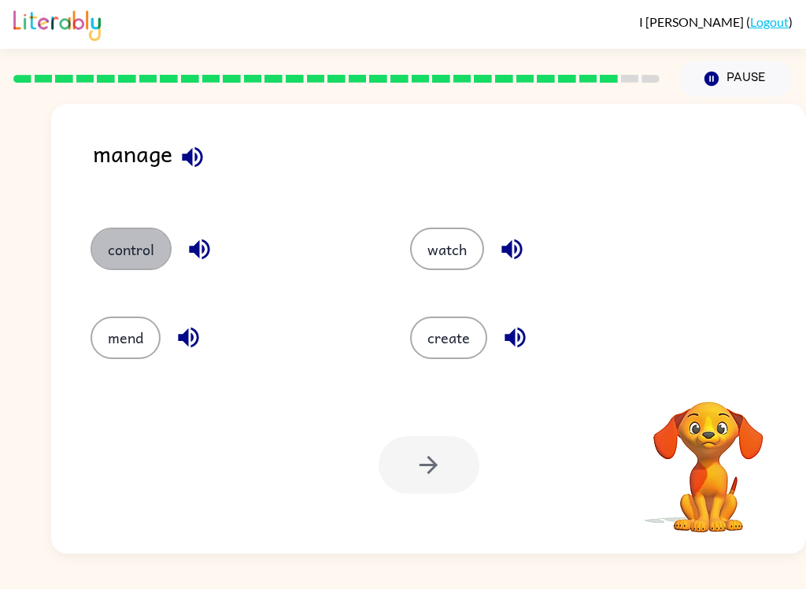
click at [150, 240] on button "control" at bounding box center [131, 249] width 81 height 43
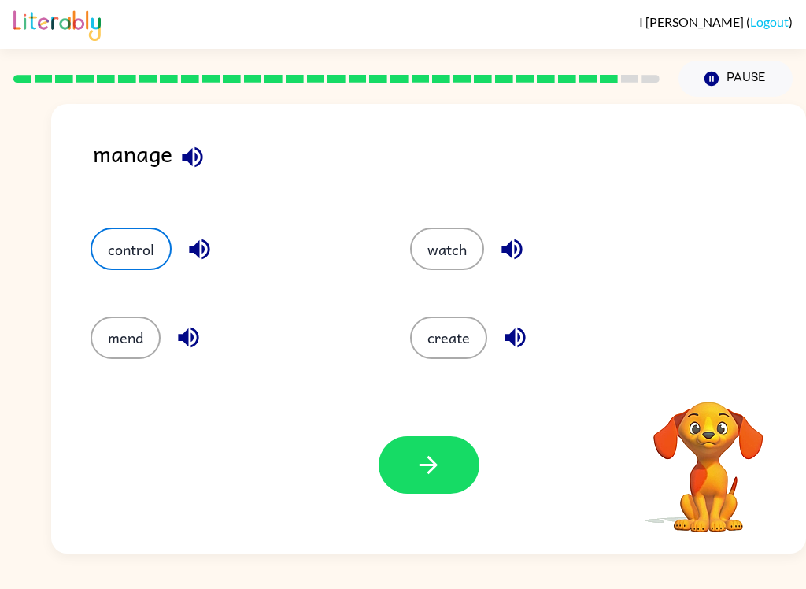
click at [446, 487] on button "button" at bounding box center [429, 464] width 101 height 57
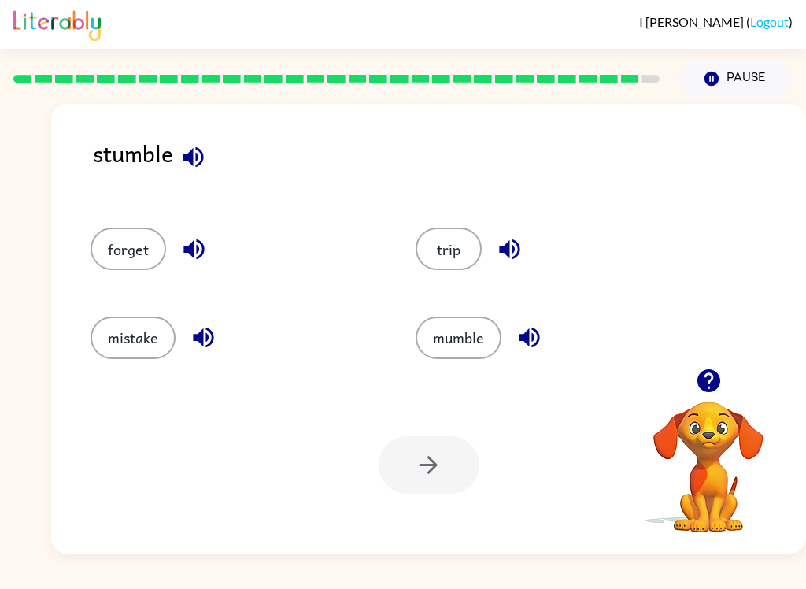
click at [416, 253] on button "trip" at bounding box center [449, 249] width 66 height 43
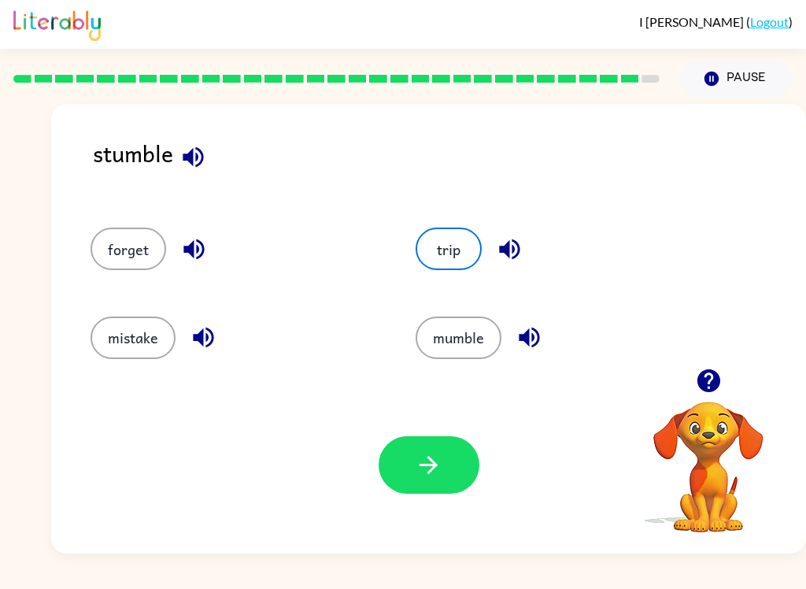
click at [403, 468] on button "button" at bounding box center [429, 464] width 101 height 57
